Goal: Navigation & Orientation: Locate item on page

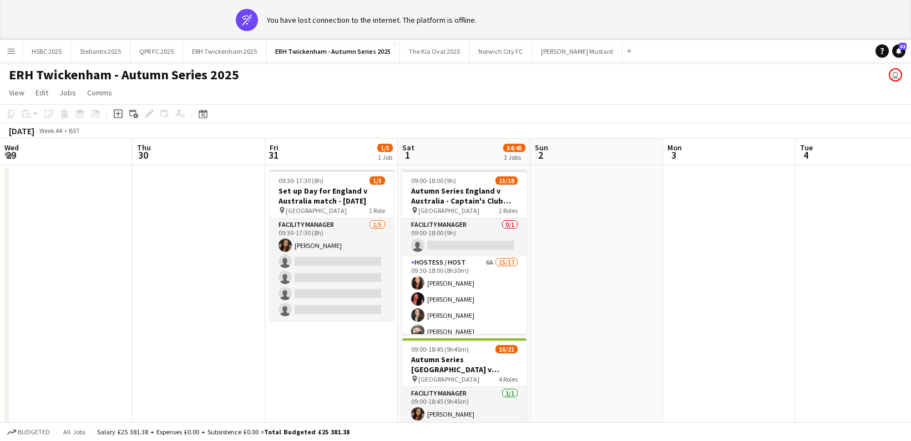
scroll to position [0, 313]
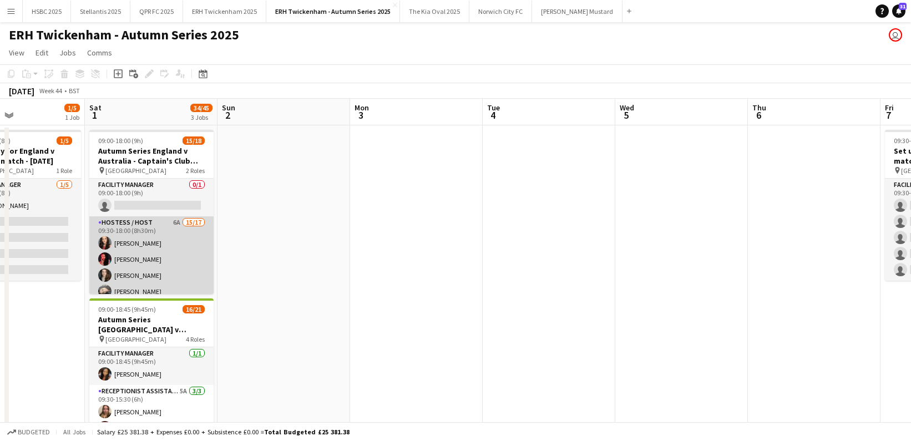
click at [179, 261] on app-card-role "Hostess / Host 6A 15/17 09:30-18:00 (8h30m) [PERSON_NAME] [PERSON_NAME] [PERSON…" at bounding box center [151, 363] width 124 height 295
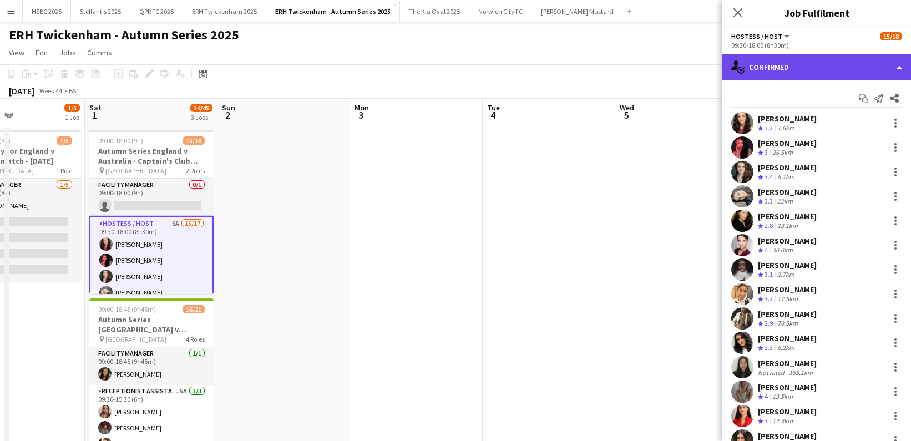
click at [785, 72] on div "single-neutral-actions-check-2 Confirmed" at bounding box center [816, 67] width 189 height 27
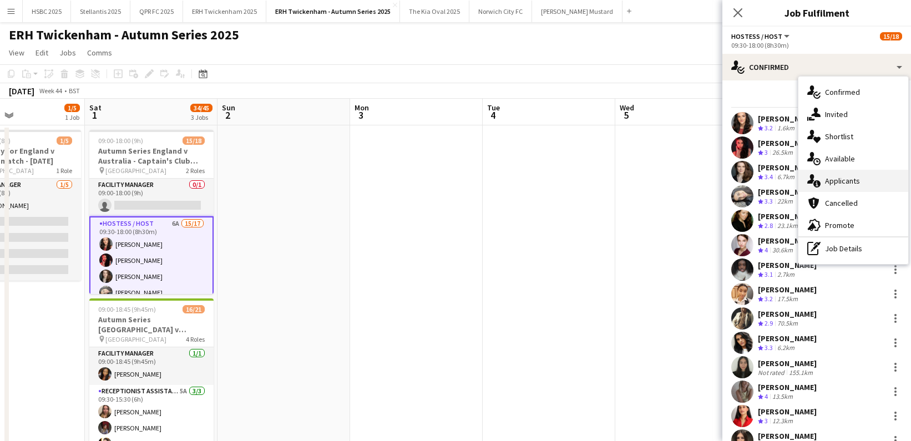
click at [852, 182] on span "Applicants" at bounding box center [842, 181] width 35 height 10
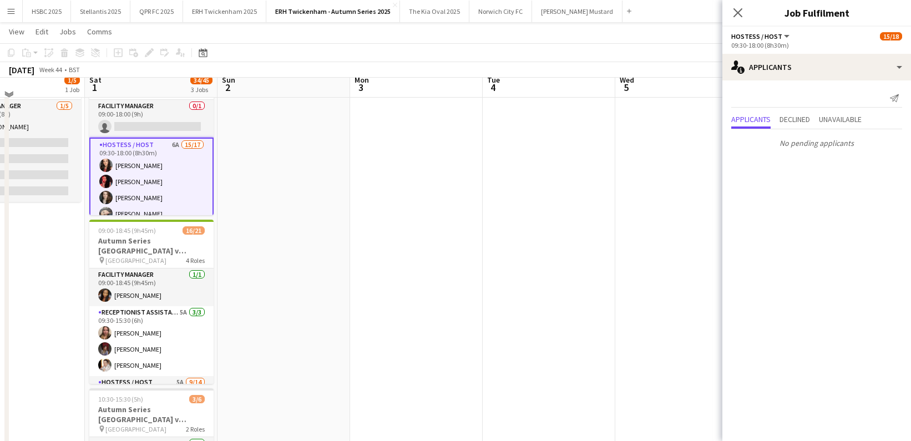
scroll to position [79, 0]
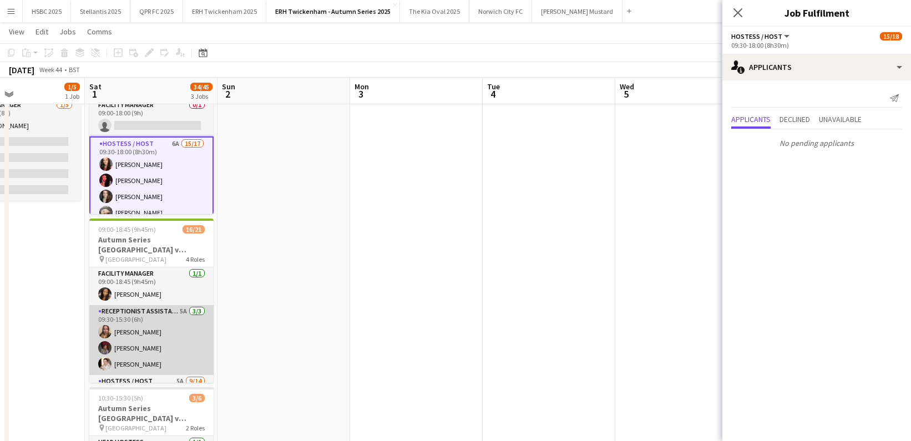
click at [176, 337] on app-card-role "Receptionist Assistant 5A [DATE] 09:30-15:30 (6h) [PERSON_NAME] [PERSON_NAME] […" at bounding box center [151, 340] width 124 height 70
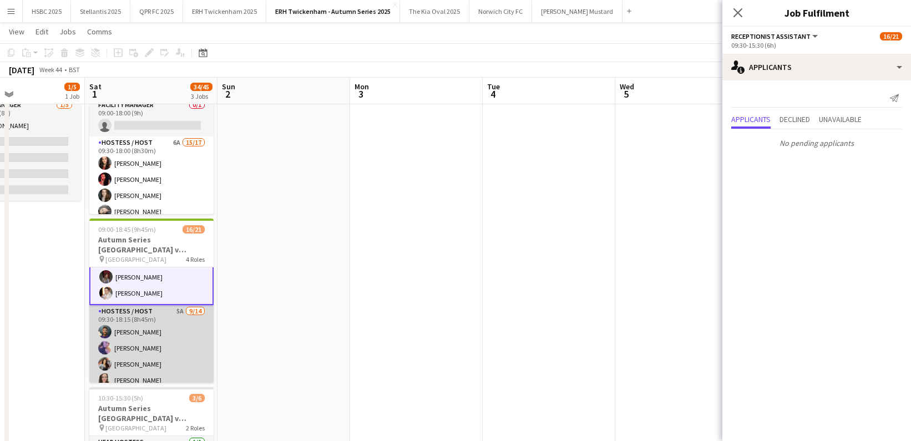
click at [174, 327] on app-card-role "Hostess / Host 5A [DATE] 09:30-18:15 (8h45m) [PERSON_NAME] [PERSON_NAME] [PERSO…" at bounding box center [151, 428] width 124 height 247
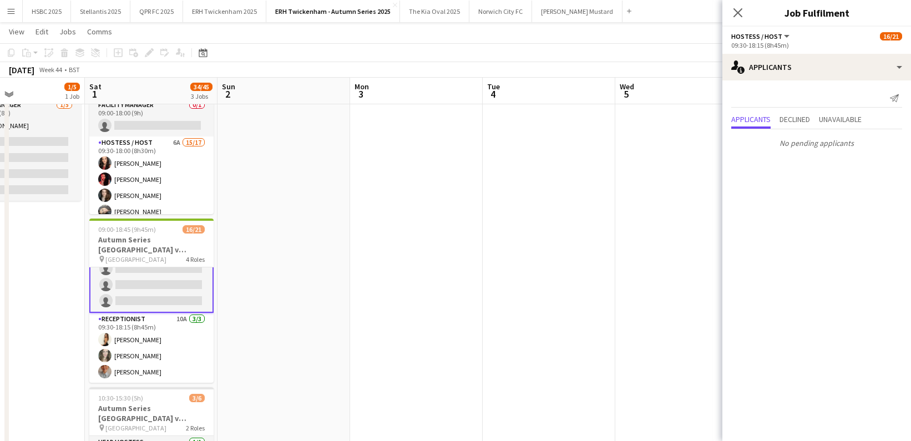
click at [174, 327] on app-card-role "Receptionist 10A [DATE] 09:30-18:15 (8h45m) [PERSON_NAME] [PERSON_NAME] [PERSON…" at bounding box center [151, 348] width 124 height 70
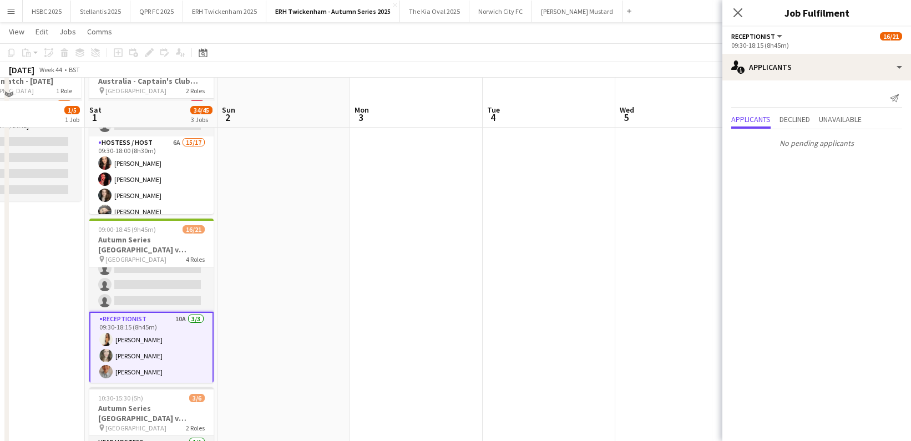
scroll to position [230, 0]
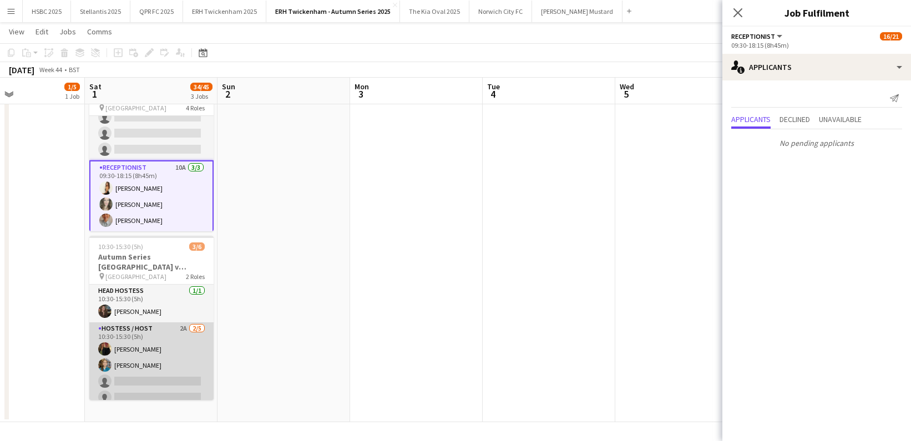
click at [182, 343] on app-card-role "Hostess / Host 2A [DATE] 10:30-15:30 (5h) [PERSON_NAME] [PERSON_NAME] single-ne…" at bounding box center [151, 373] width 124 height 102
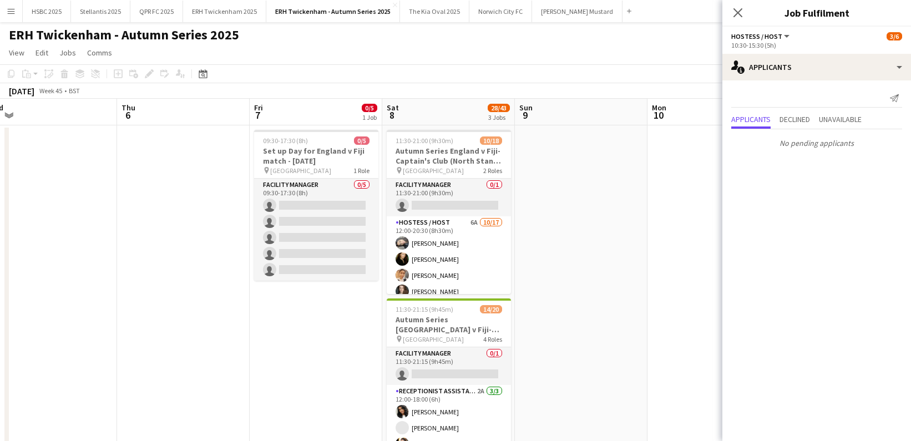
scroll to position [0, 286]
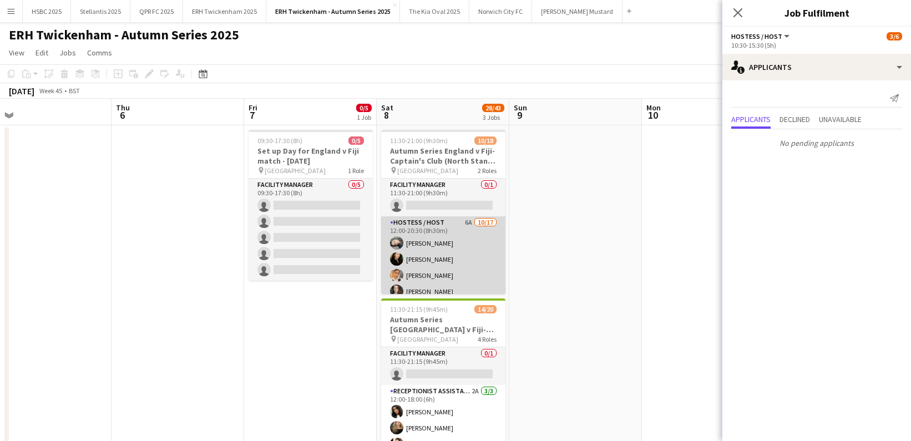
click at [431, 243] on app-card-role "Hostess / Host 6A [DATE] 12:00-20:30 (8h30m) [PERSON_NAME] [PERSON_NAME] [PERSO…" at bounding box center [443, 363] width 124 height 295
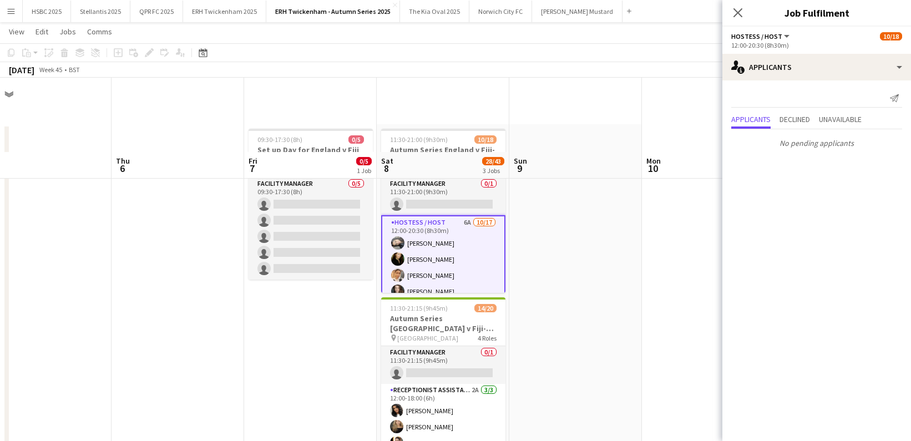
scroll to position [230, 0]
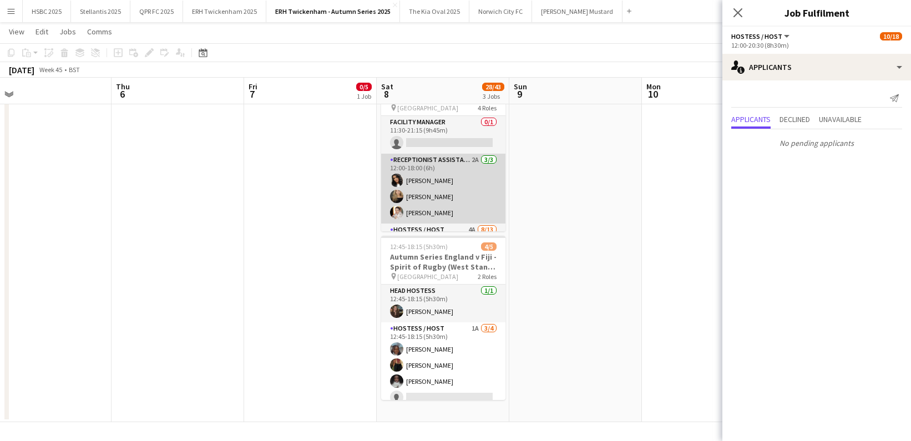
click at [475, 193] on app-card-role "Receptionist Assistant 2A [DATE] 12:00-18:00 (6h) [PERSON_NAME] [PERSON_NAME] […" at bounding box center [443, 189] width 124 height 70
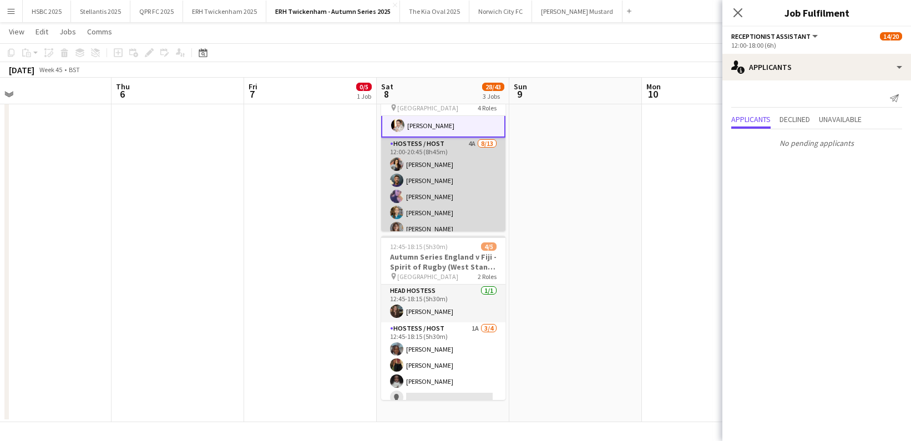
click at [473, 195] on app-card-role "Hostess / Host 4A [DATE] 12:00-20:45 (8h45m) [PERSON_NAME][DEMOGRAPHIC_DATA] [P…" at bounding box center [443, 253] width 124 height 231
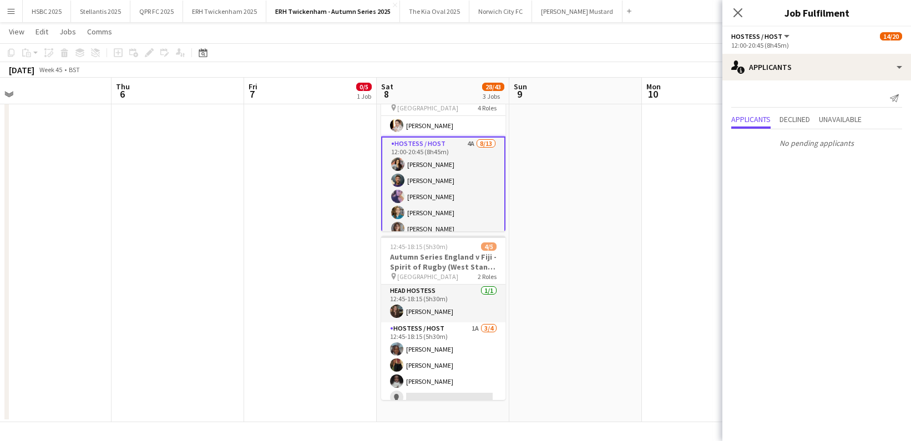
scroll to position [295, 0]
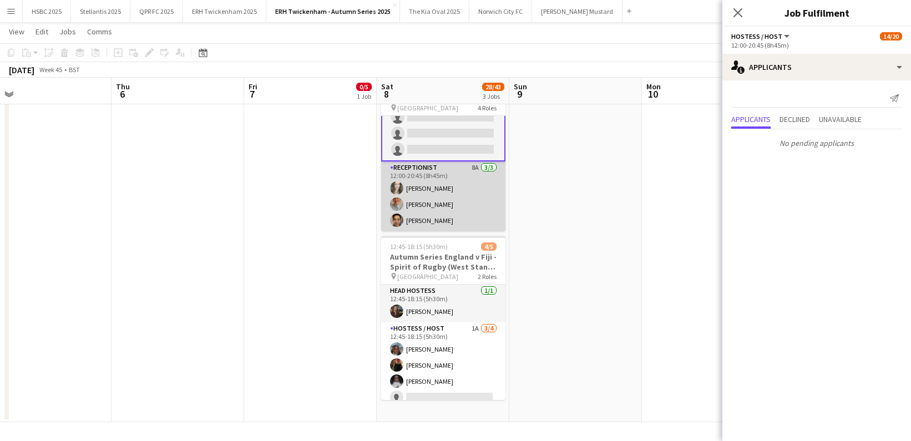
click at [470, 198] on app-card-role "Receptionist 8A [DATE] 12:00-20:45 (8h45m) [PERSON_NAME] [PERSON_NAME] Sheveka …" at bounding box center [443, 196] width 124 height 70
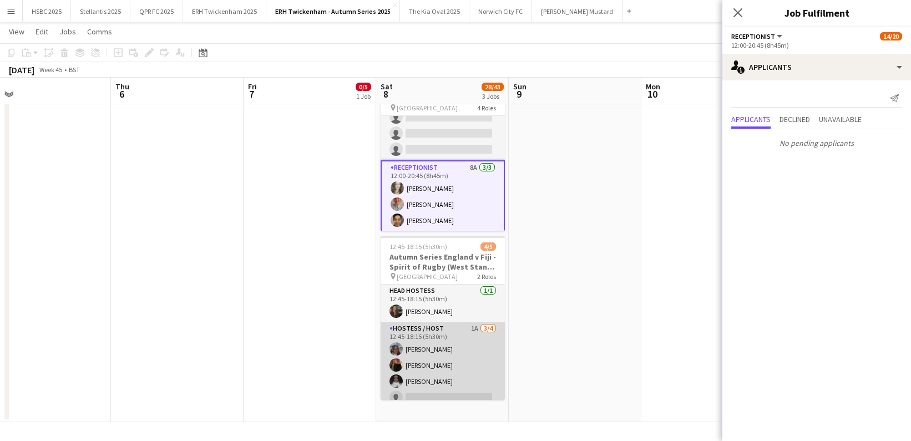
click at [435, 379] on app-card-role "Hostess / Host 1A [DATE] 12:45-18:15 (5h30m) [PERSON_NAME] [PERSON_NAME] [PERSO…" at bounding box center [442, 365] width 124 height 86
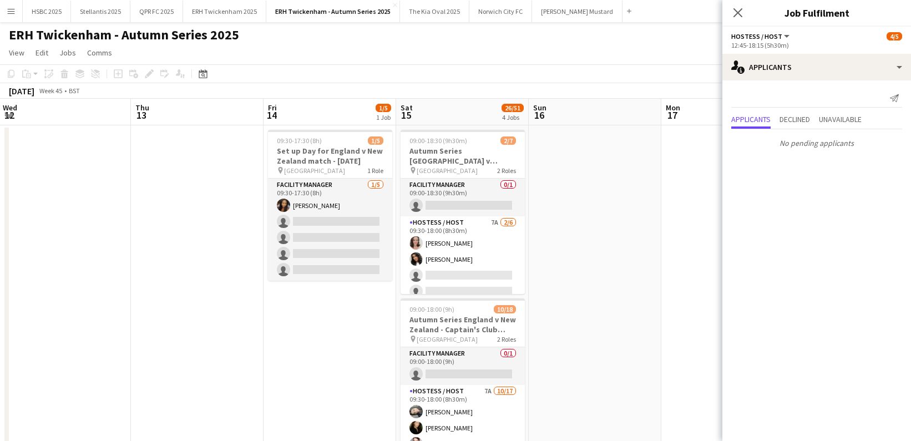
scroll to position [0, 277]
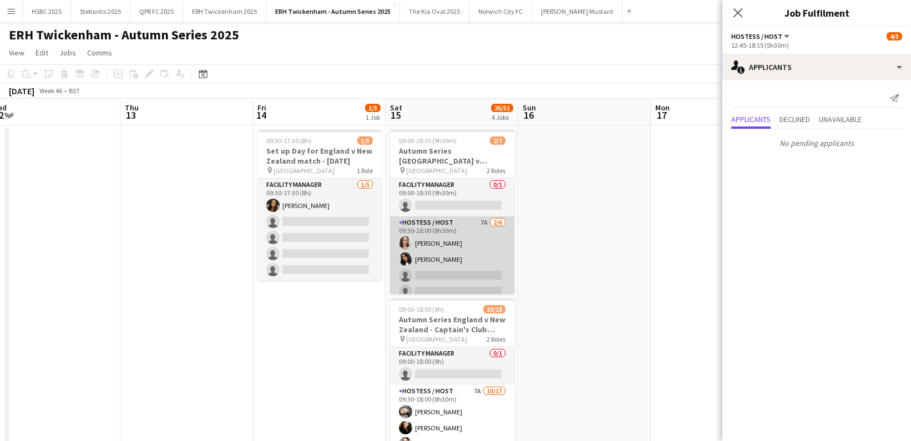
click at [491, 245] on app-card-role "Hostess / Host 7A [DATE] 09:30-18:00 (8h30m) [PERSON_NAME] [PERSON_NAME] single…" at bounding box center [452, 275] width 124 height 118
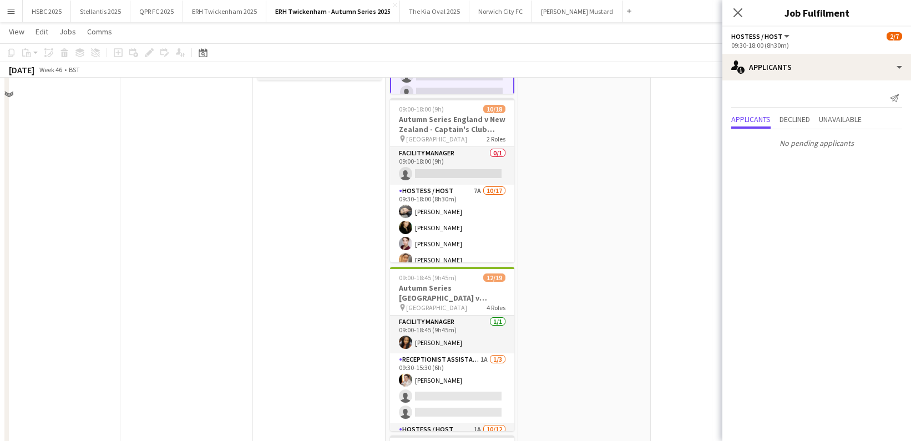
scroll to position [213, 0]
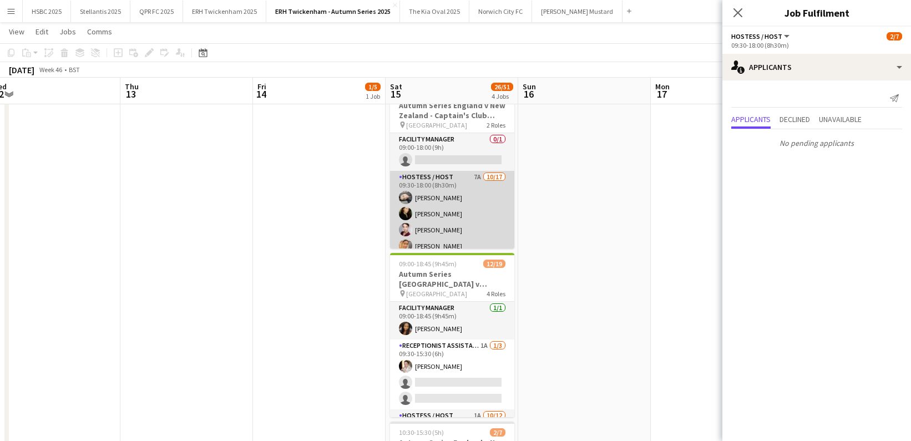
click at [461, 199] on app-card-role "Hostess / Host 7A [DATE] 09:30-18:00 (8h30m) [PERSON_NAME] [PERSON_NAME] [PERSO…" at bounding box center [452, 318] width 124 height 295
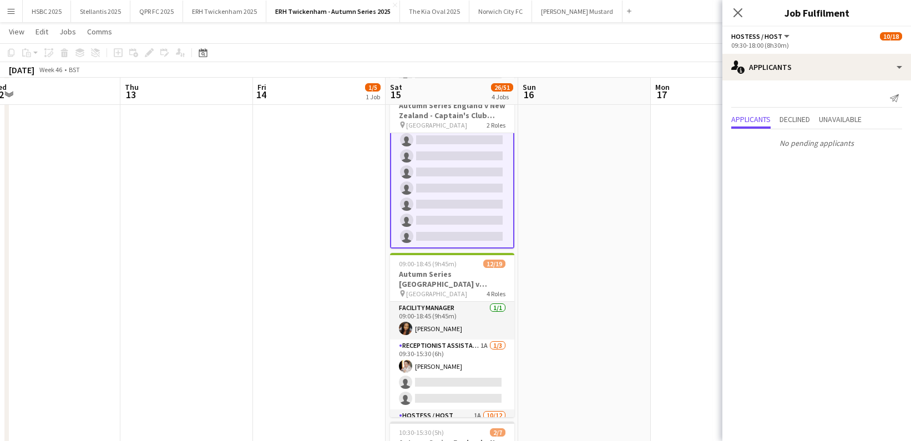
scroll to position [247, 0]
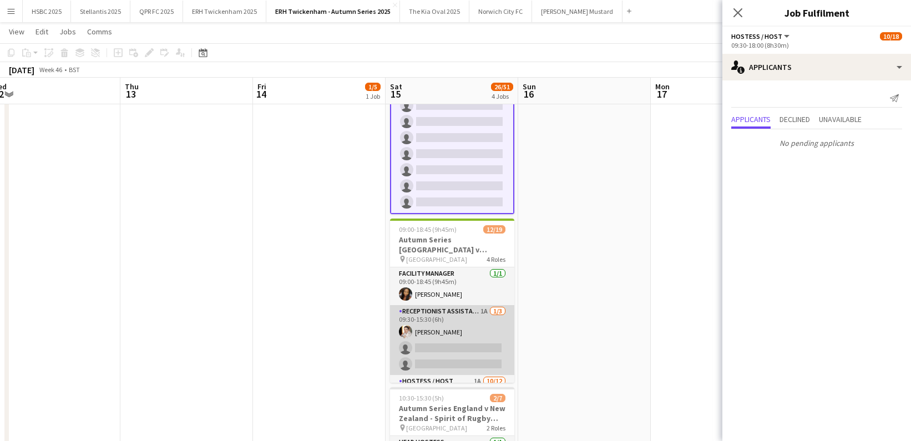
click at [479, 354] on app-card-role "Receptionist Assistant 1A [DATE] 09:30-15:30 (6h) [PERSON_NAME] single-neutral-…" at bounding box center [452, 340] width 124 height 70
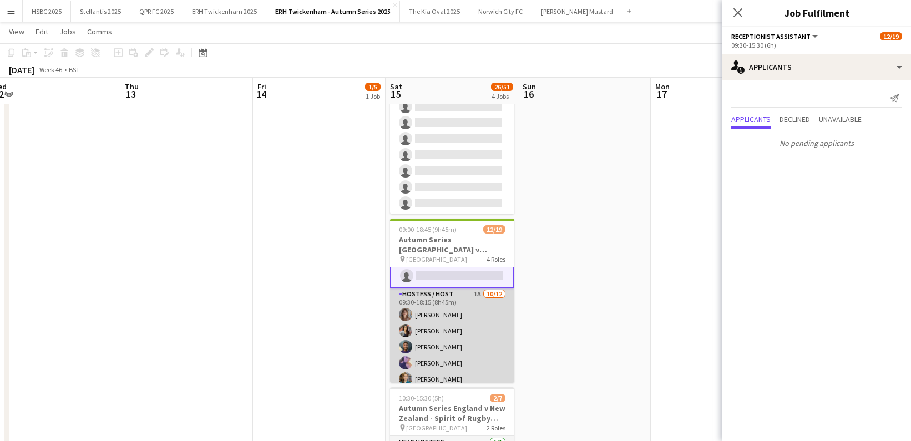
click at [461, 336] on app-card-role "Hostess / Host 1A [DATE] 09:30-18:15 (8h45m) [PERSON_NAME] [PERSON_NAME] [PERSO…" at bounding box center [452, 395] width 124 height 215
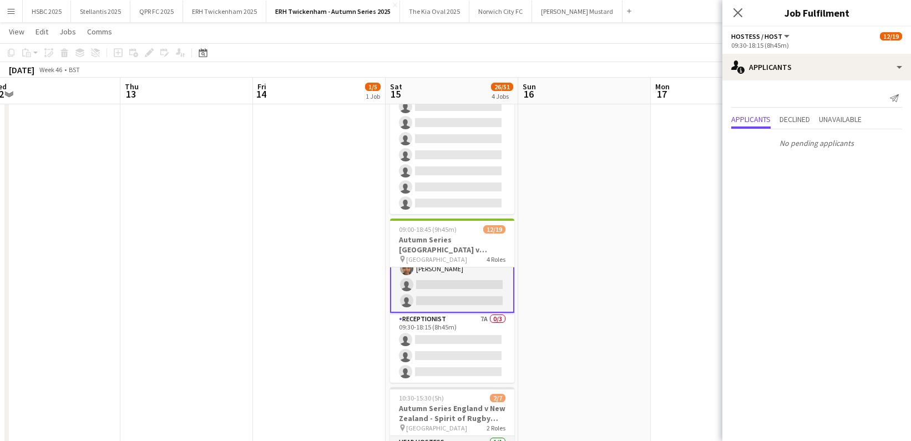
click at [461, 336] on app-card-role "Receptionist 7A 0/3 09:30-18:15 (8h45m) single-neutral-actions single-neutral-a…" at bounding box center [452, 348] width 124 height 70
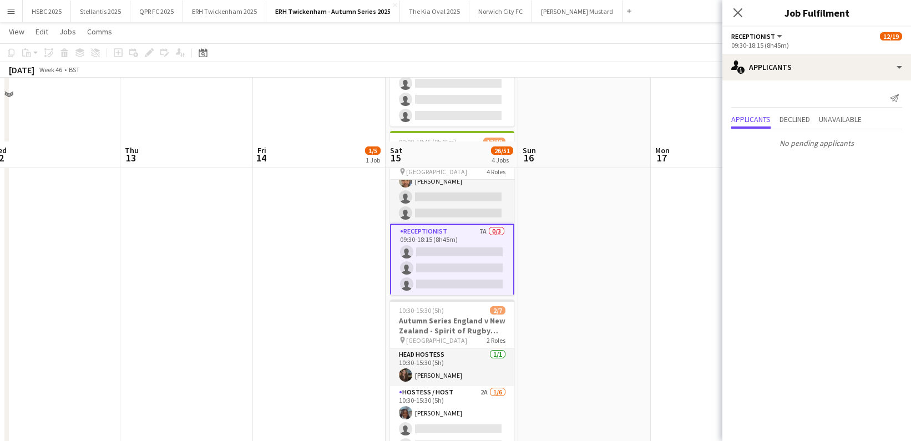
scroll to position [399, 0]
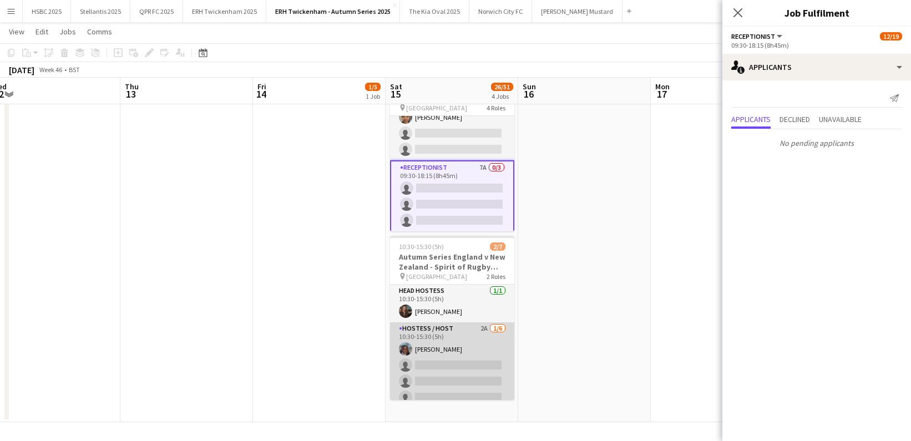
click at [458, 367] on app-card-role "Hostess / Host 2A [DATE] 10:30-15:30 (5h) [PERSON_NAME] single-neutral-actions …" at bounding box center [452, 381] width 124 height 118
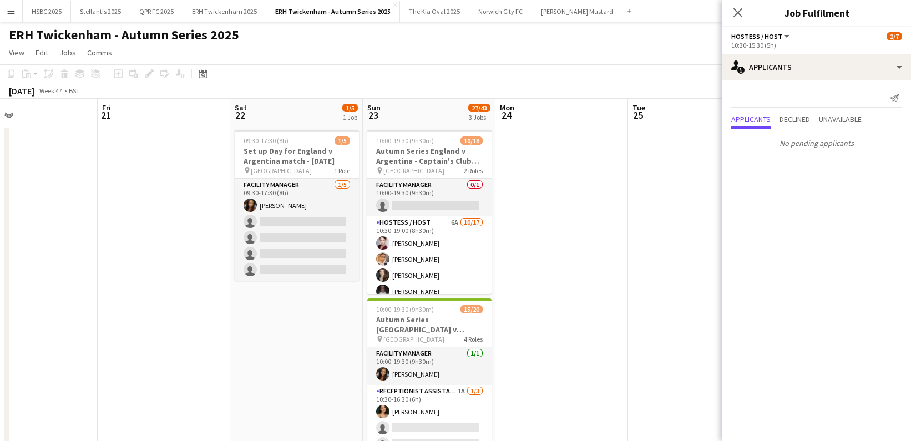
scroll to position [0, 303]
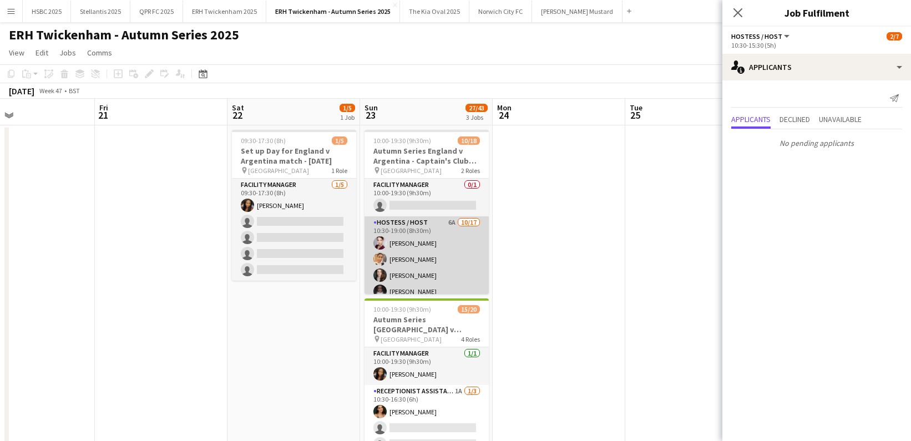
click at [435, 248] on app-card-role "Hostess / Host 6A [DATE] 10:30-19:00 (8h30m) [PERSON_NAME] [PERSON_NAME] [PERSO…" at bounding box center [426, 363] width 124 height 295
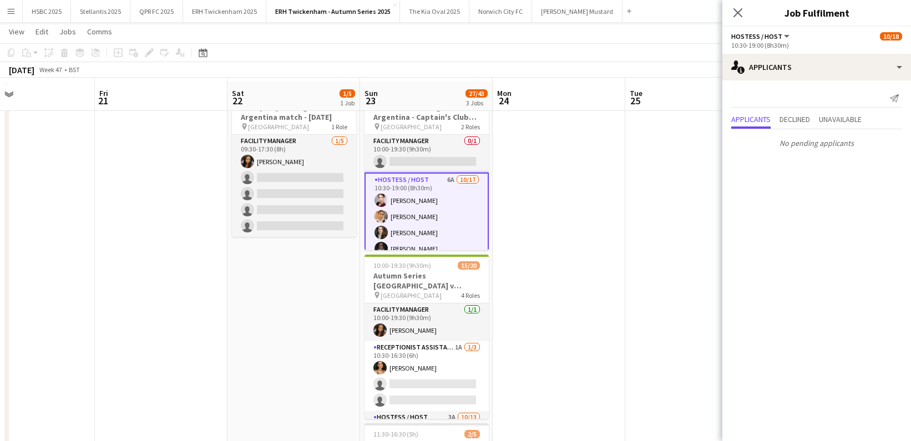
scroll to position [51, 0]
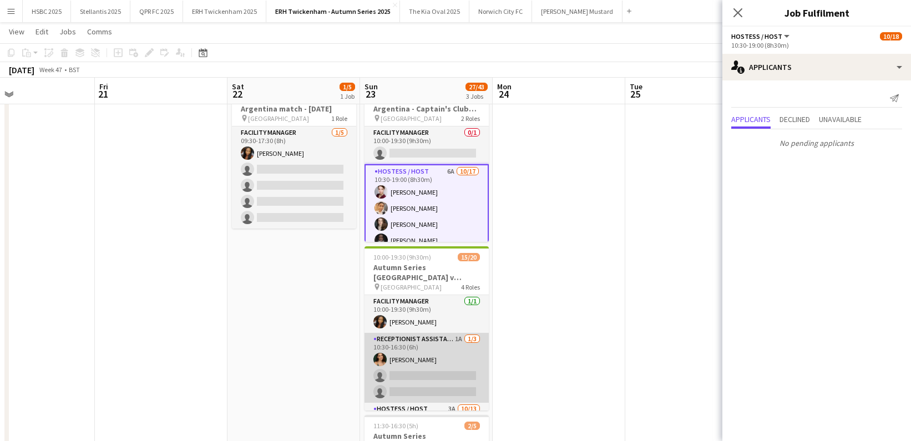
click at [459, 353] on app-card-role "Receptionist Assistant 1A [DATE] 10:30-16:30 (6h) [PERSON_NAME] single-neutral-…" at bounding box center [426, 368] width 124 height 70
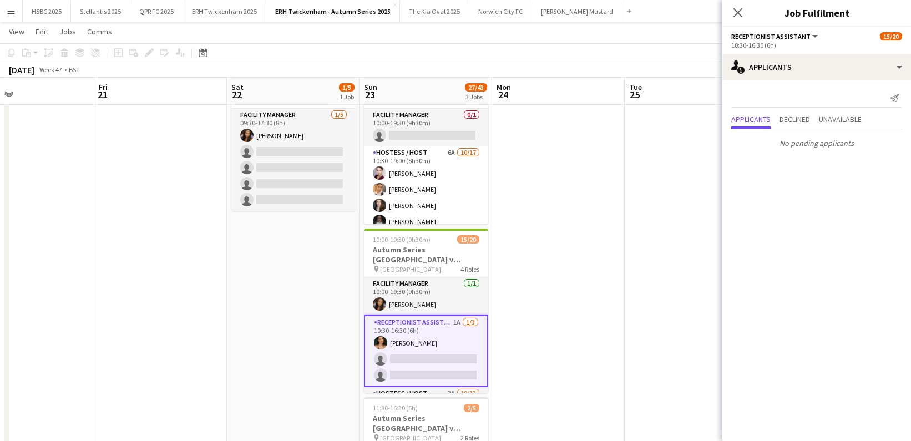
scroll to position [70, 0]
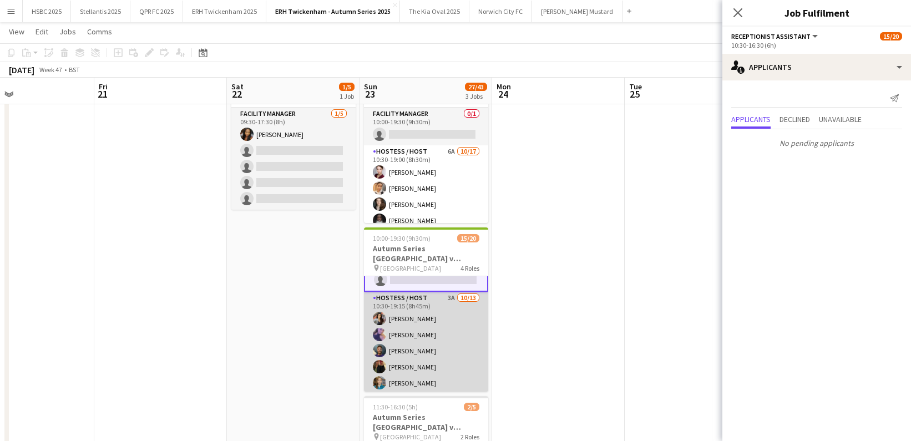
click at [433, 324] on app-card-role "Hostess / Host 3A [DATE] 10:30-19:15 (8h45m) [PERSON_NAME] [PERSON_NAME] [PERSO…" at bounding box center [426, 407] width 124 height 231
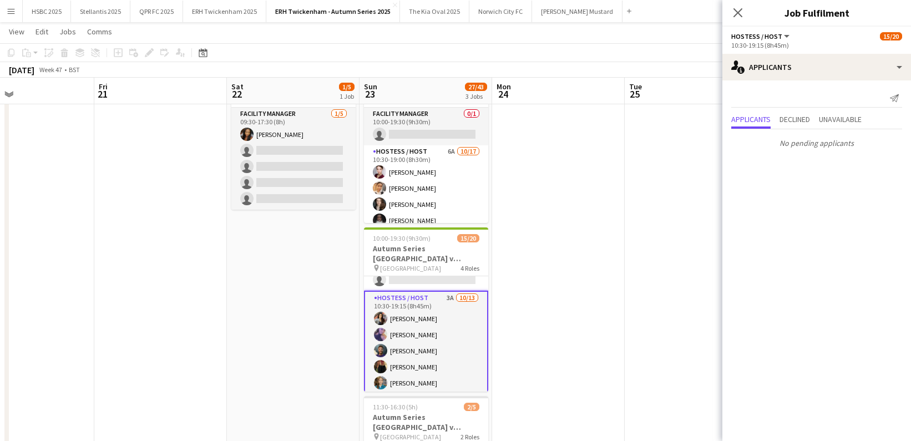
scroll to position [295, 0]
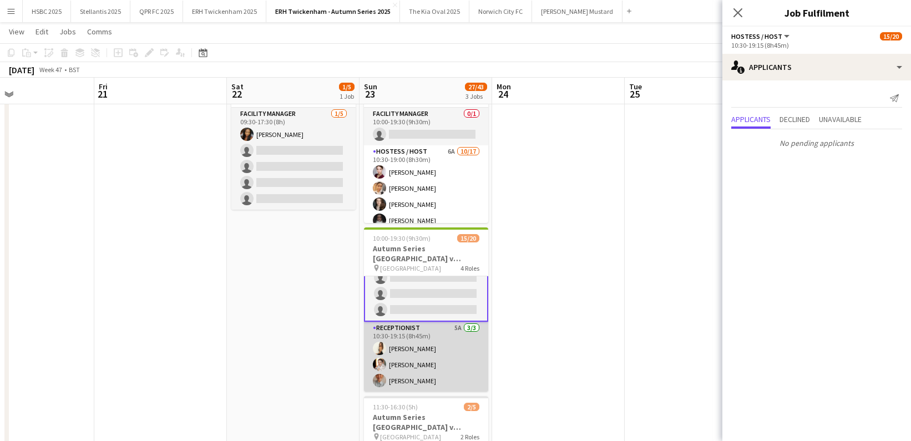
click at [442, 358] on app-card-role "Receptionist 5A [DATE] 10:30-19:15 (8h45m) [PERSON_NAME] [PERSON_NAME]" at bounding box center [426, 357] width 124 height 70
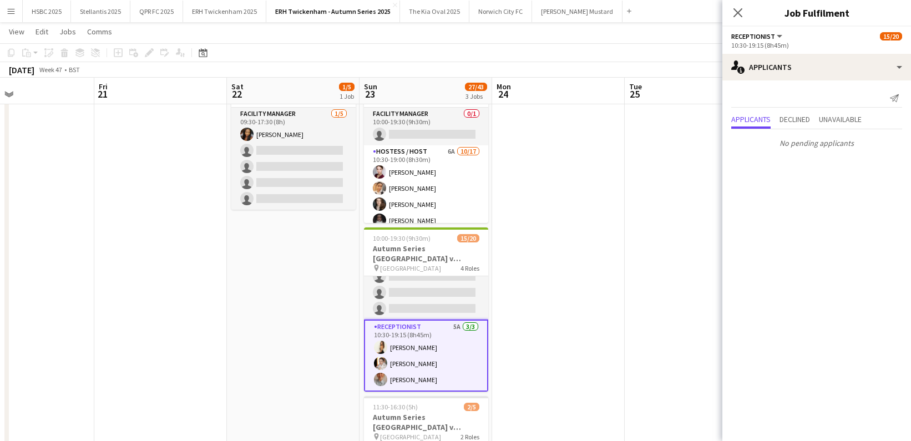
scroll to position [0, 0]
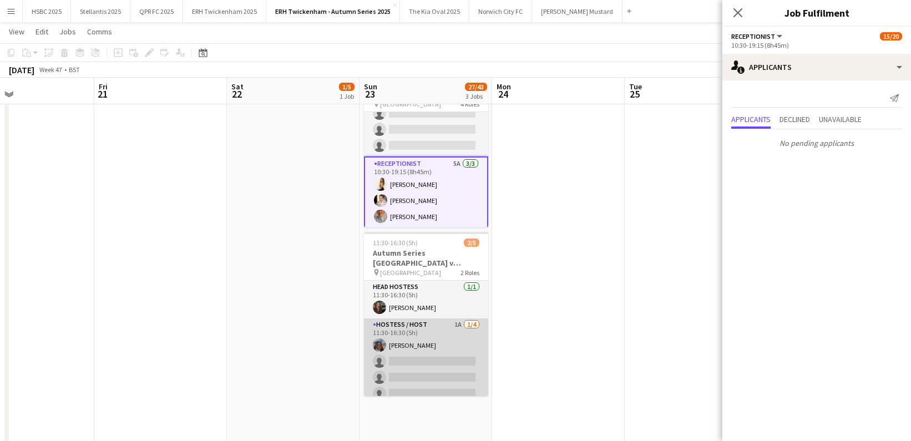
click at [443, 344] on app-card-role "Hostess / Host 1A [DATE] 11:30-16:30 (5h) [PERSON_NAME] single-neutral-actions …" at bounding box center [426, 361] width 124 height 86
